Goal: Ask a question

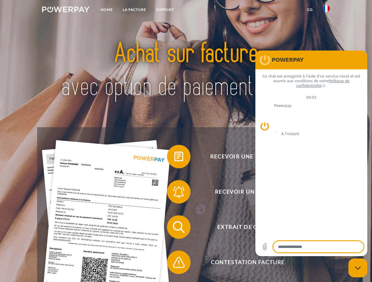
click at [66, 10] on img at bounding box center [65, 9] width 47 height 6
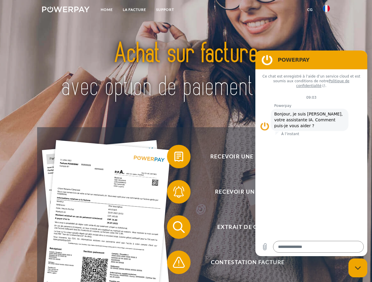
click at [326, 10] on img at bounding box center [325, 8] width 7 height 7
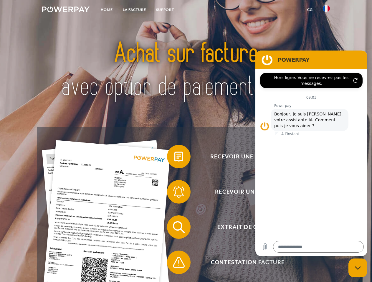
click at [309, 10] on link "CG" at bounding box center [310, 9] width 16 height 11
click at [174, 158] on span at bounding box center [169, 156] width 29 height 29
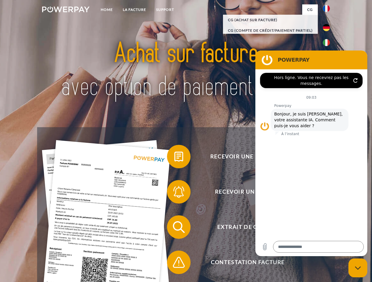
click at [174, 193] on span at bounding box center [169, 191] width 29 height 29
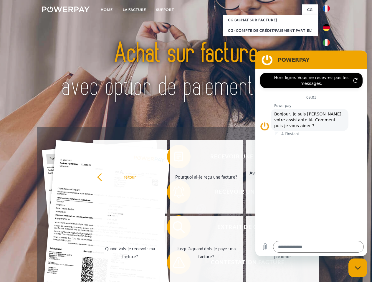
click at [174, 229] on link "Jusqu'à quand dois-je payer ma facture?" at bounding box center [205, 253] width 73 height 74
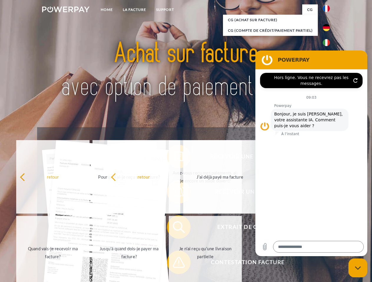
click at [174, 264] on span at bounding box center [169, 262] width 29 height 29
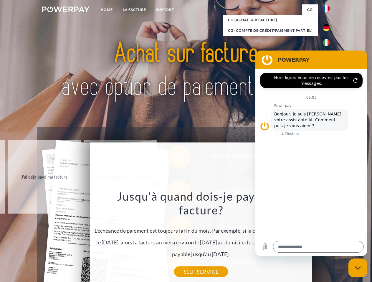
click at [357, 268] on icon "Fermer la fenêtre de messagerie" at bounding box center [357, 268] width 6 height 4
type textarea "*"
